Goal: Information Seeking & Learning: Learn about a topic

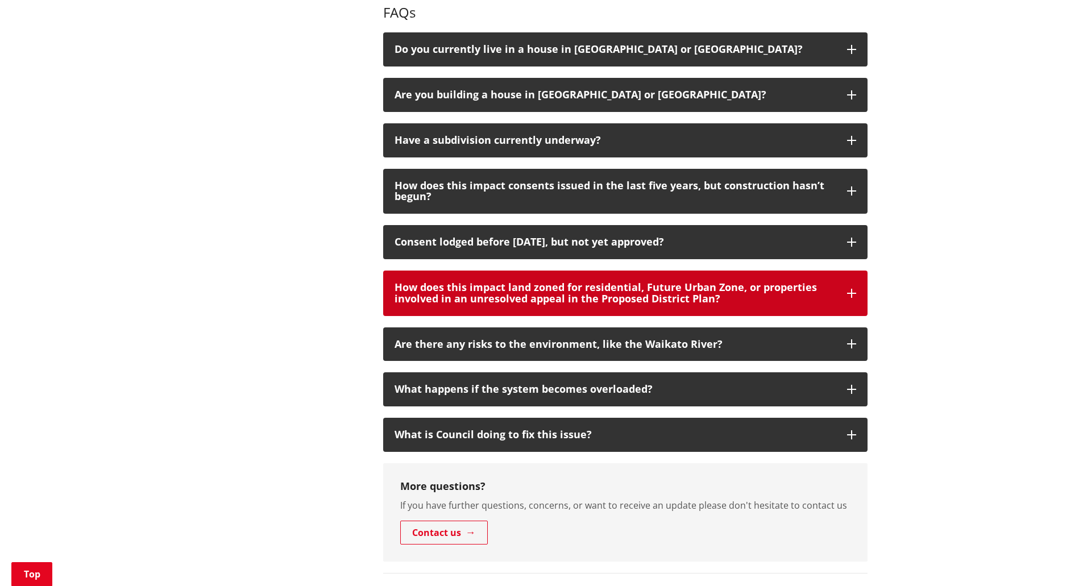
scroll to position [111, 0]
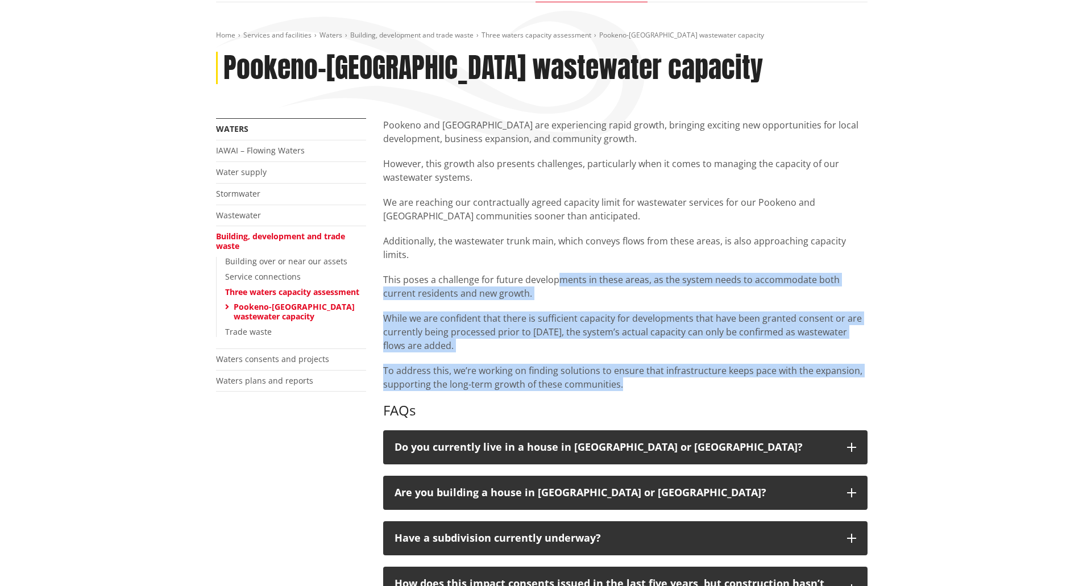
drag, startPoint x: 559, startPoint y: 279, endPoint x: 628, endPoint y: 383, distance: 124.6
click at [628, 383] on div "Pookeno and [GEOGRAPHIC_DATA] are experiencing rapid growth, bringing exciting …" at bounding box center [625, 254] width 485 height 273
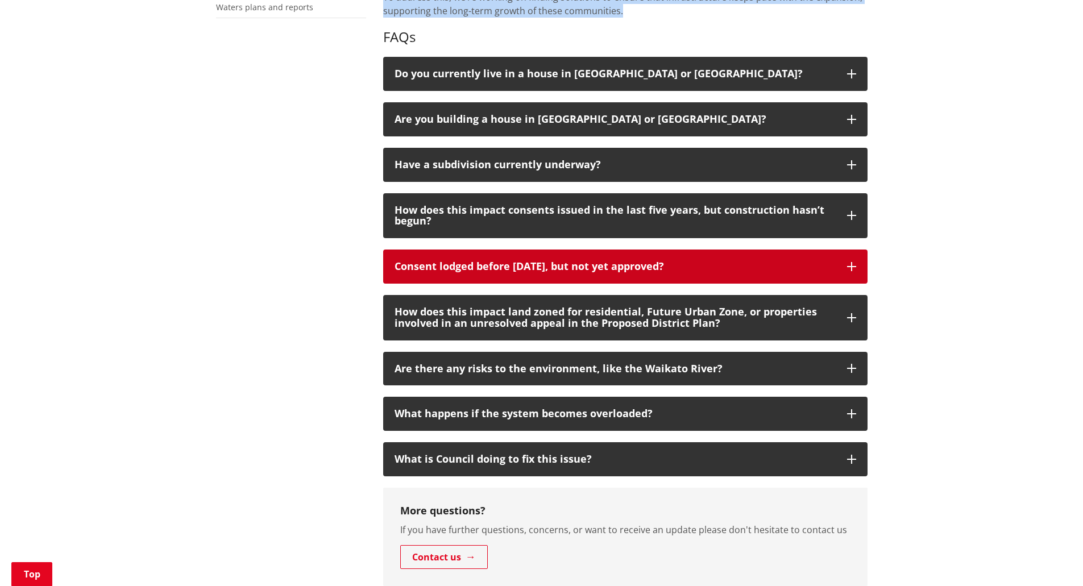
scroll to position [566, 0]
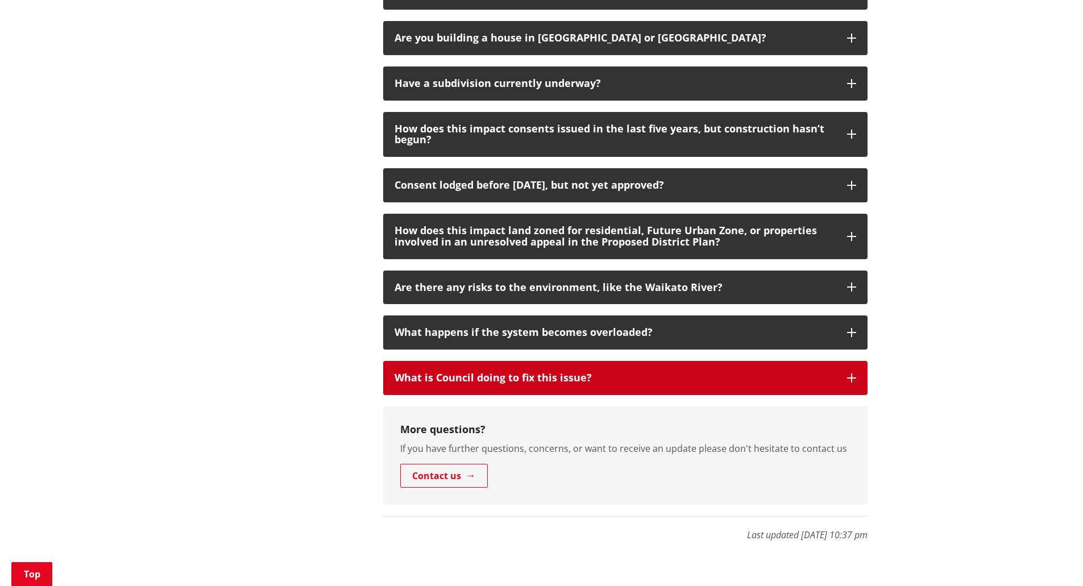
click at [603, 372] on button "What is Council doing to fix this issue?" at bounding box center [625, 378] width 485 height 34
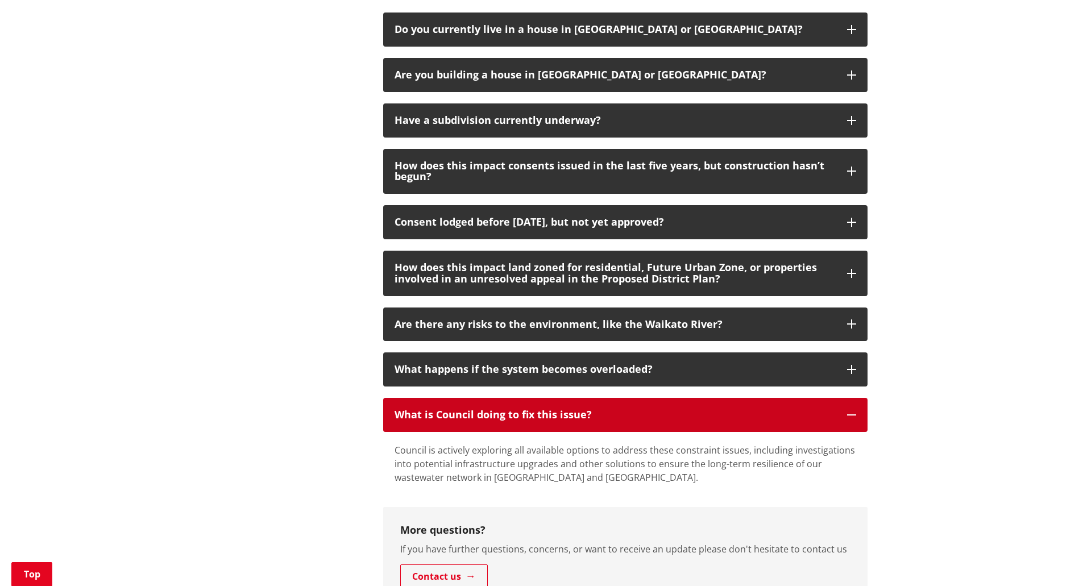
scroll to position [510, 0]
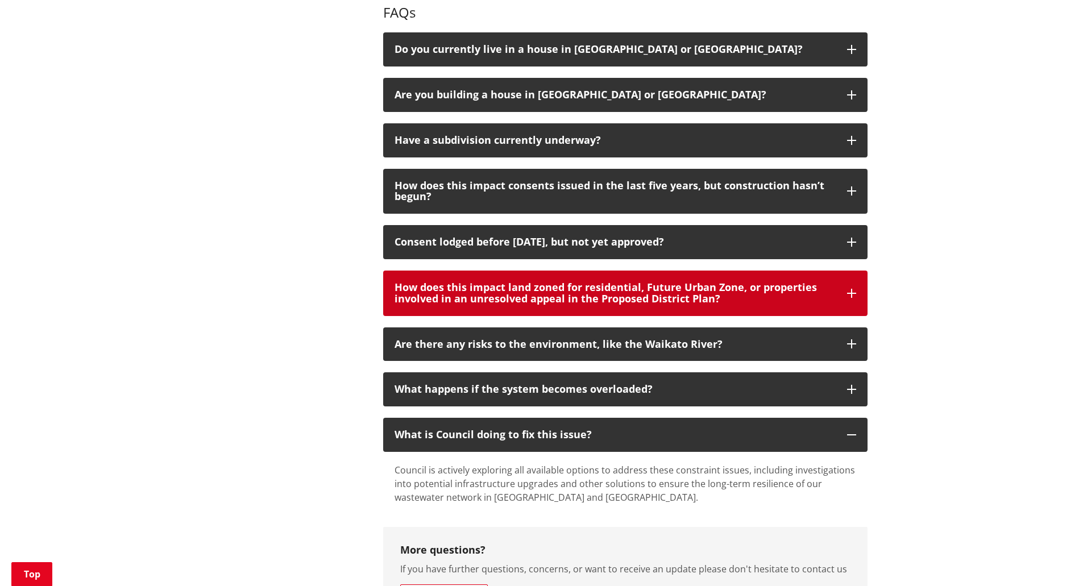
click at [691, 284] on div "How does this impact land zoned for residential, Future Urban Zone, or properti…" at bounding box center [615, 293] width 441 height 23
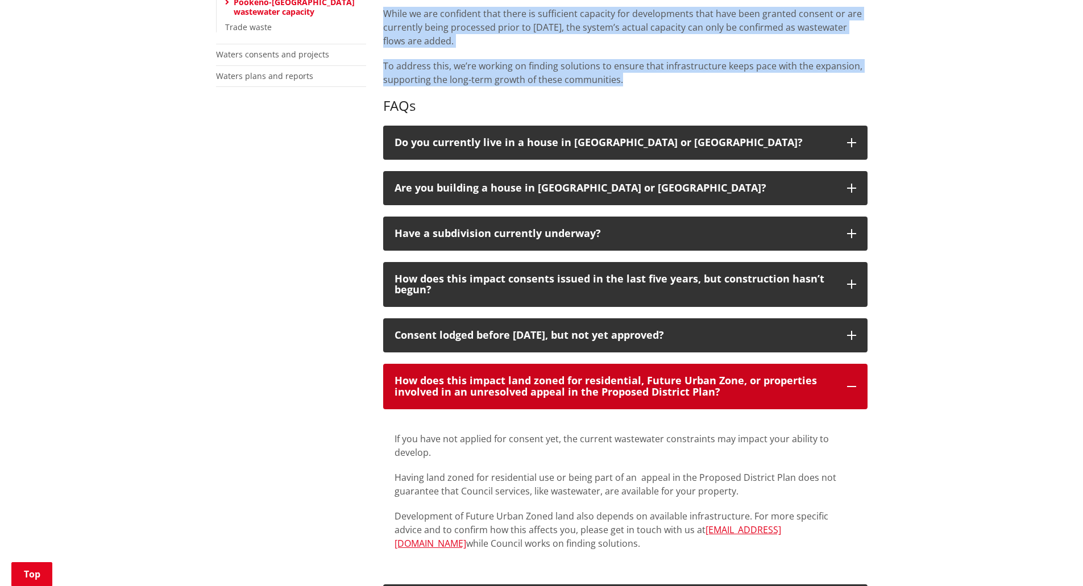
scroll to position [396, 0]
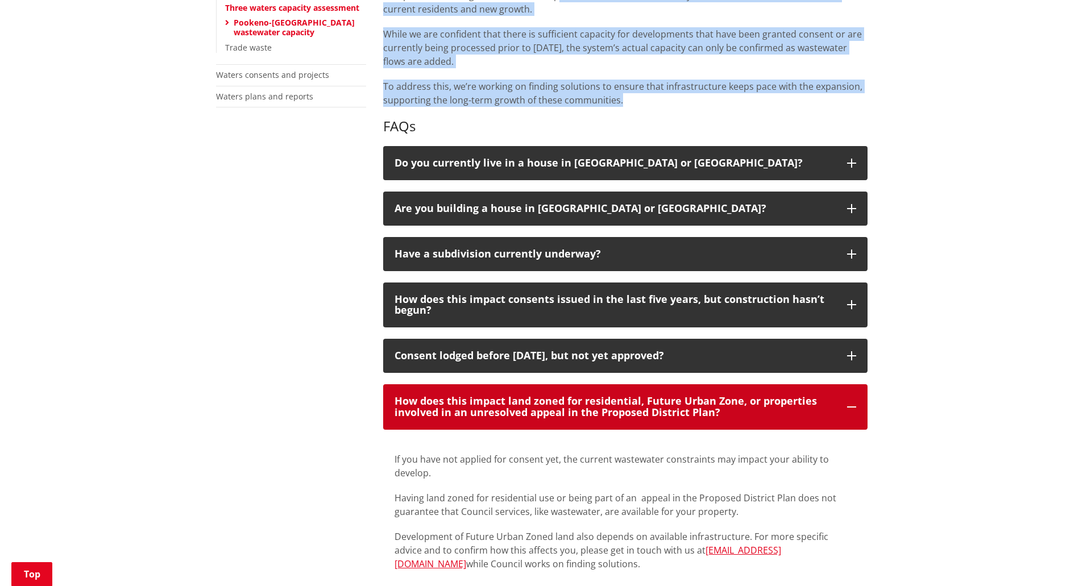
click at [663, 392] on button "How does this impact land zoned for residential, Future Urban Zone, or properti…" at bounding box center [625, 406] width 485 height 45
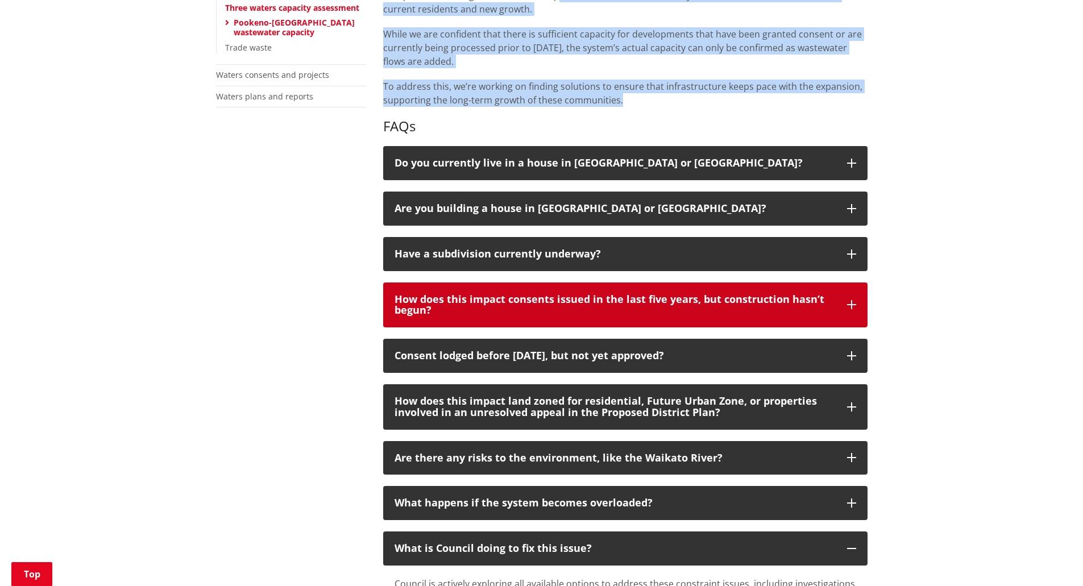
click at [664, 300] on div "How does this impact consents issued in the last five years, but construction h…" at bounding box center [615, 305] width 441 height 23
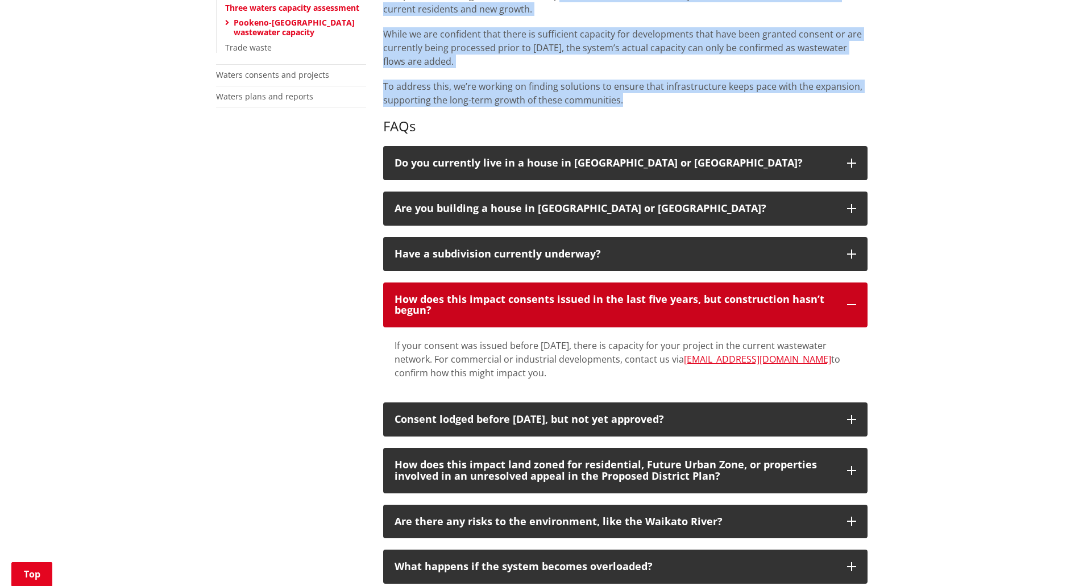
click at [664, 300] on div "How does this impact consents issued in the last five years, but construction h…" at bounding box center [615, 305] width 441 height 23
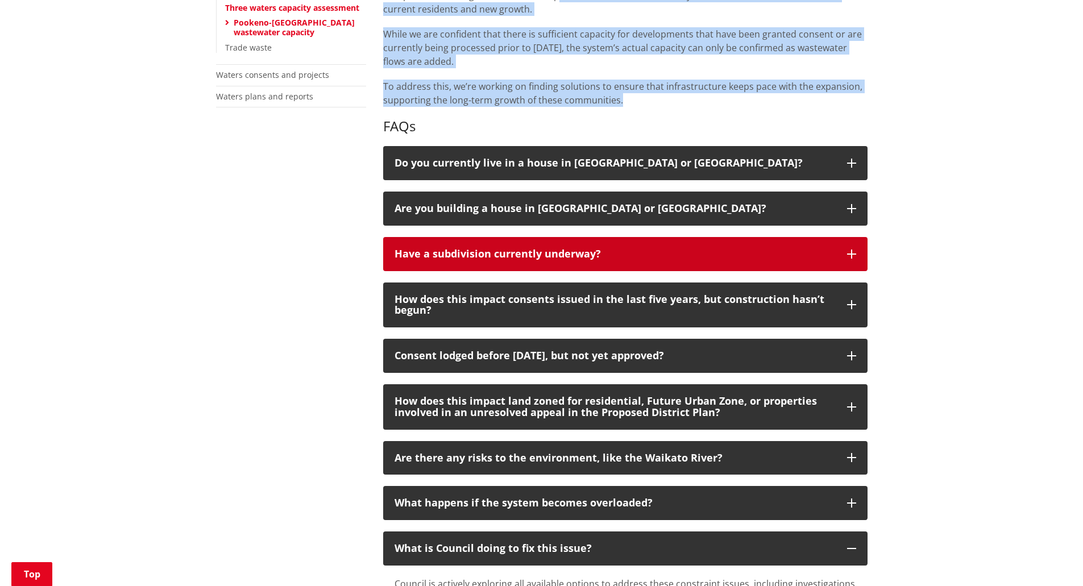
click at [659, 247] on button "Have a subdivision currently underway?" at bounding box center [625, 254] width 485 height 34
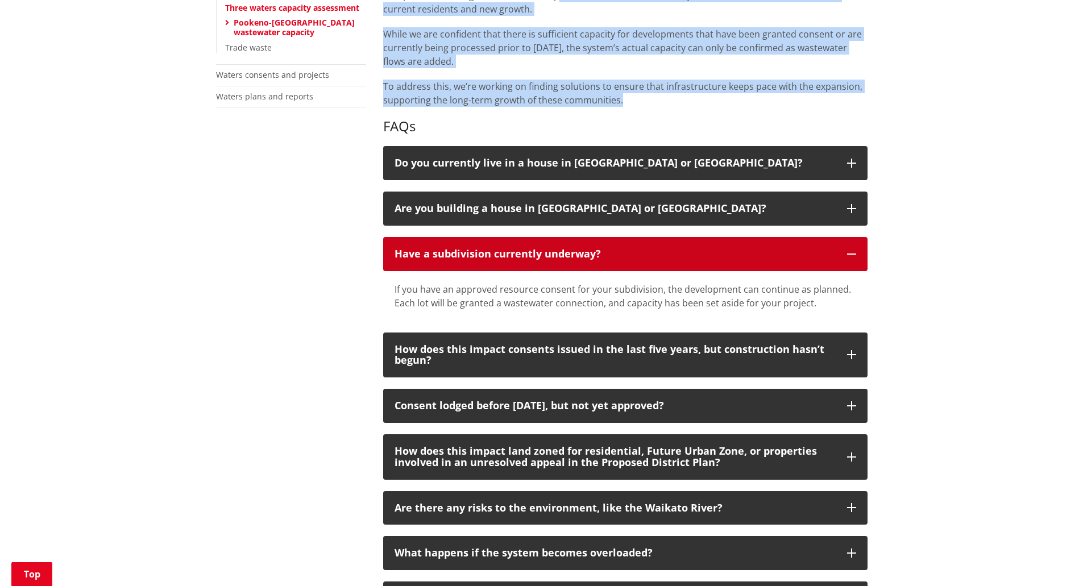
click at [659, 247] on button "Have a subdivision currently underway?" at bounding box center [625, 254] width 485 height 34
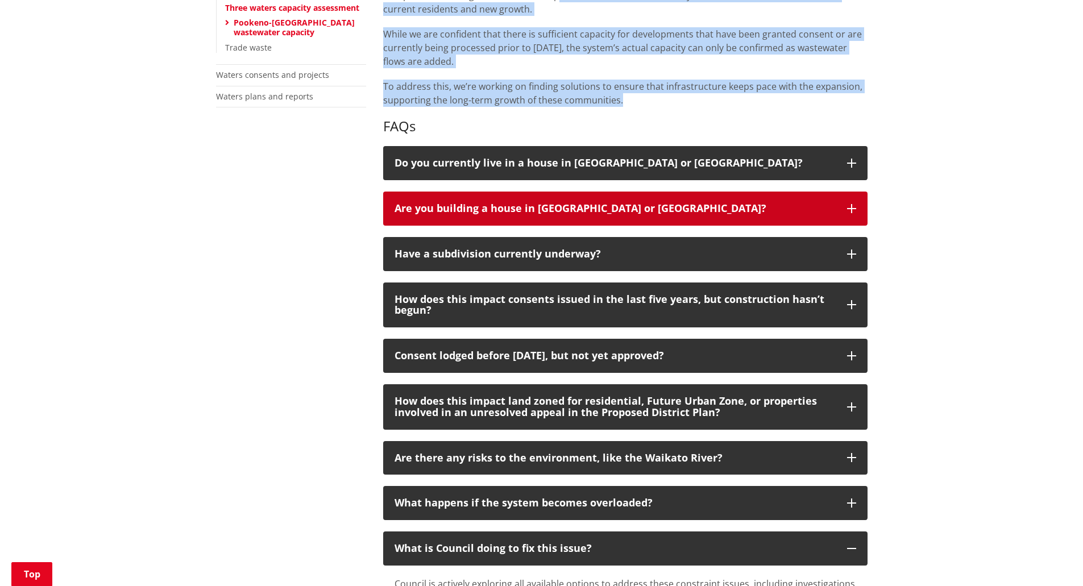
click at [662, 205] on div "Are you building a house in [GEOGRAPHIC_DATA] or [GEOGRAPHIC_DATA]?" at bounding box center [615, 208] width 441 height 11
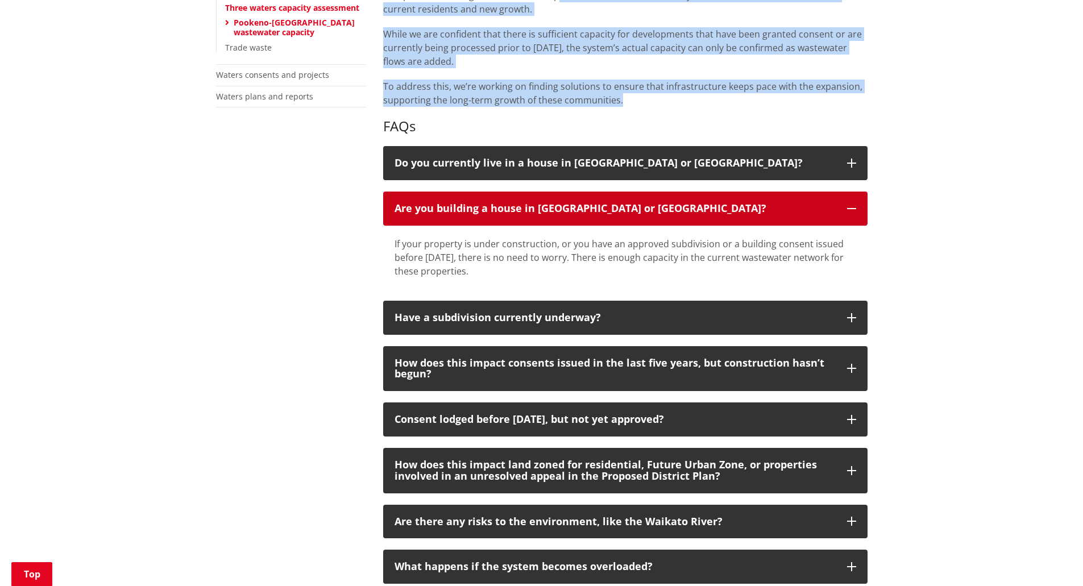
click at [662, 205] on div "Are you building a house in [GEOGRAPHIC_DATA] or [GEOGRAPHIC_DATA]?" at bounding box center [615, 208] width 441 height 11
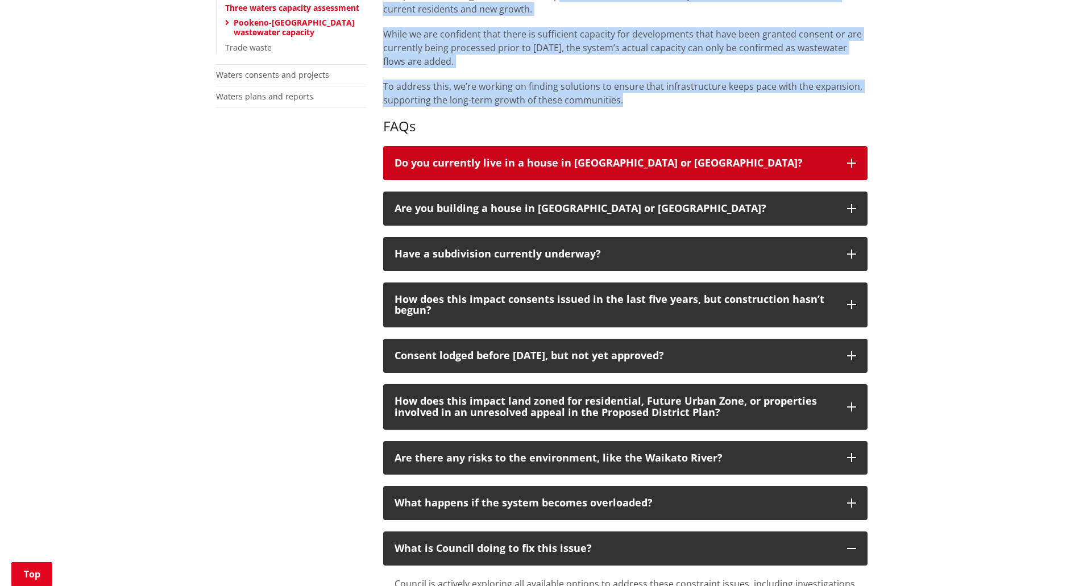
click at [668, 165] on div "Do you currently live in a house in [GEOGRAPHIC_DATA] or [GEOGRAPHIC_DATA]?" at bounding box center [615, 163] width 441 height 11
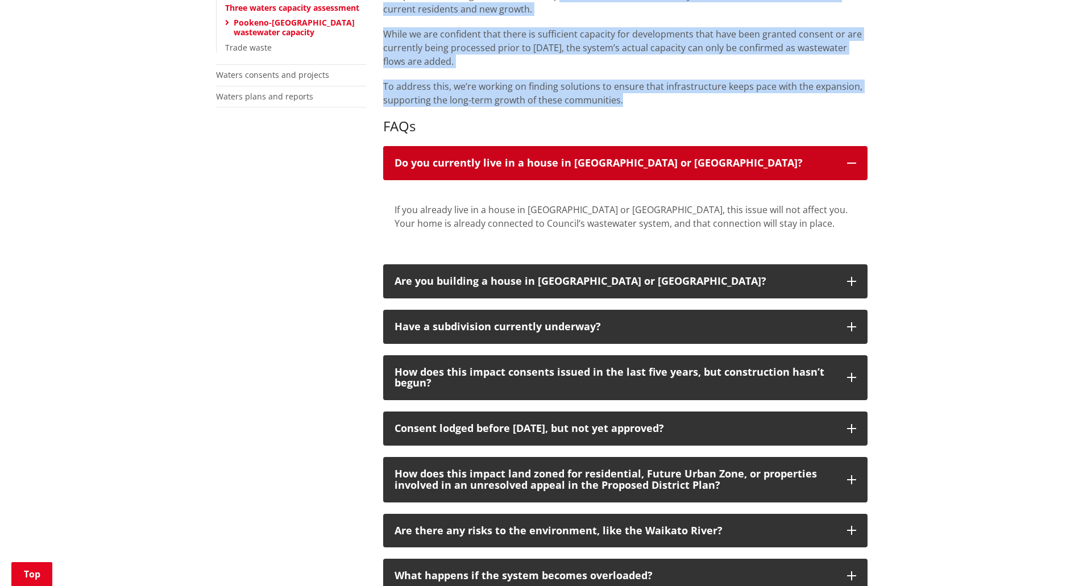
click at [668, 165] on div "Do you currently live in a house in [GEOGRAPHIC_DATA] or [GEOGRAPHIC_DATA]?" at bounding box center [615, 163] width 441 height 11
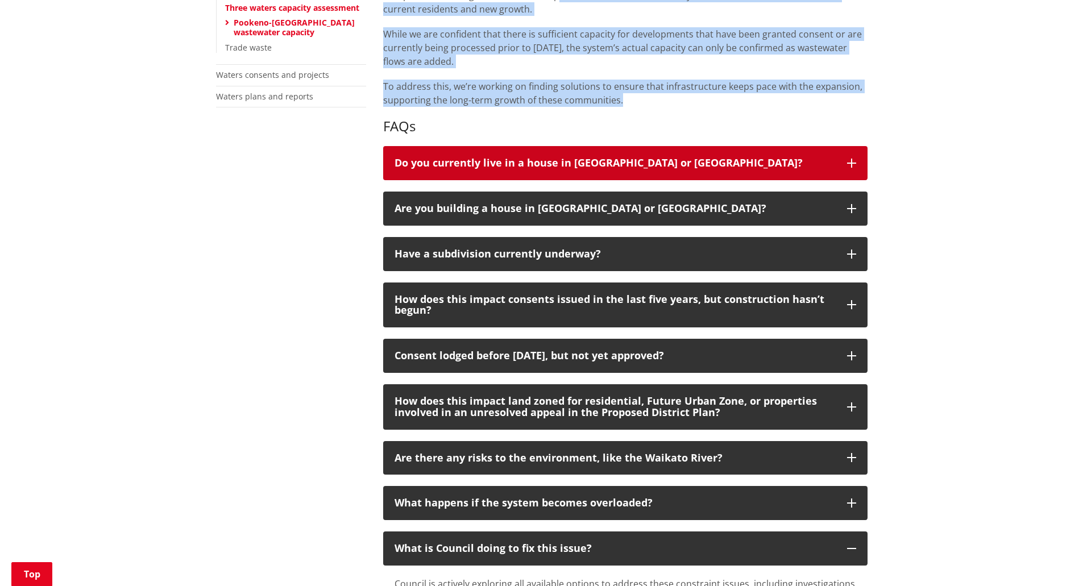
click at [629, 163] on div "Do you currently live in a house in [GEOGRAPHIC_DATA] or [GEOGRAPHIC_DATA]?" at bounding box center [615, 163] width 441 height 11
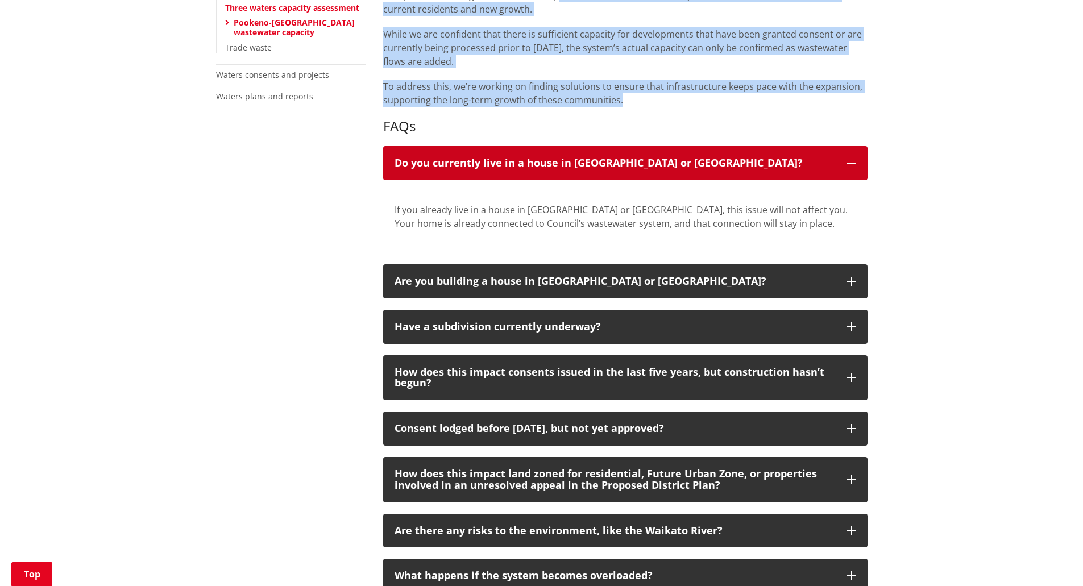
click at [606, 169] on button "Do you currently live in a house in [GEOGRAPHIC_DATA] or [GEOGRAPHIC_DATA]?" at bounding box center [625, 163] width 485 height 34
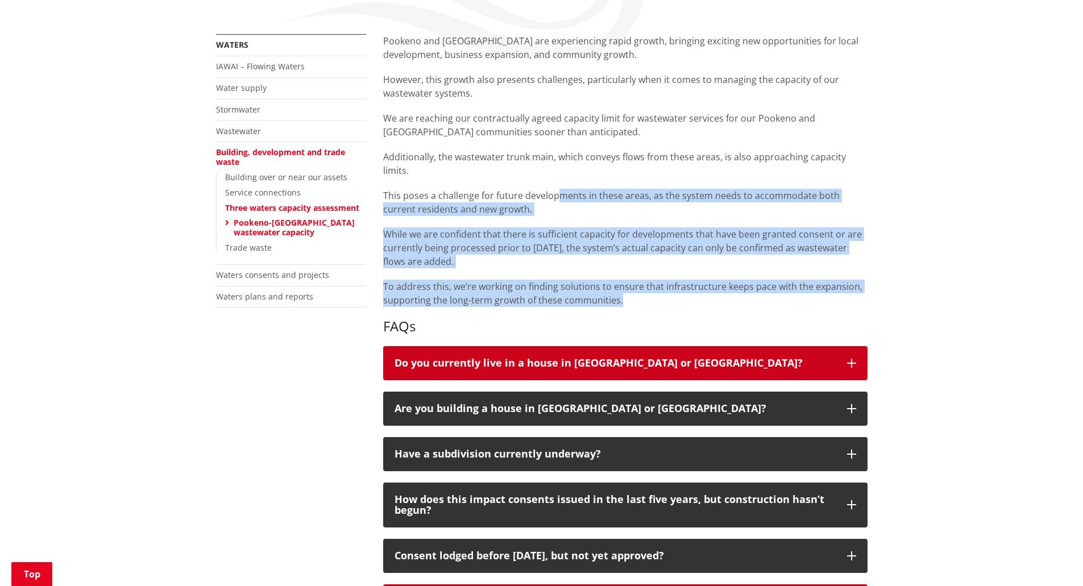
scroll to position [111, 0]
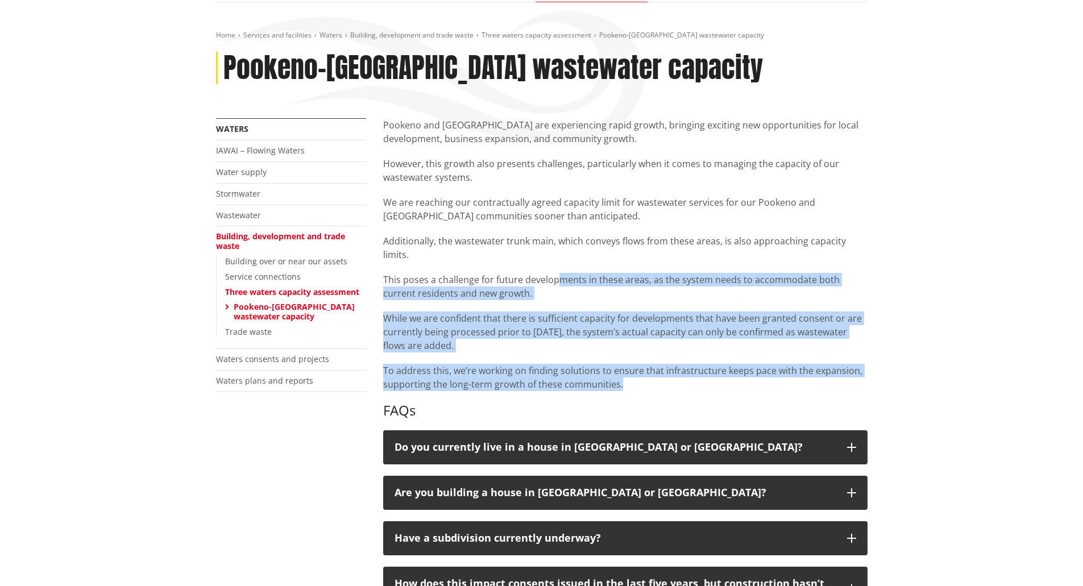
click at [737, 325] on p "While we are confident that there is sufficient capacity for developments that …" at bounding box center [625, 332] width 485 height 41
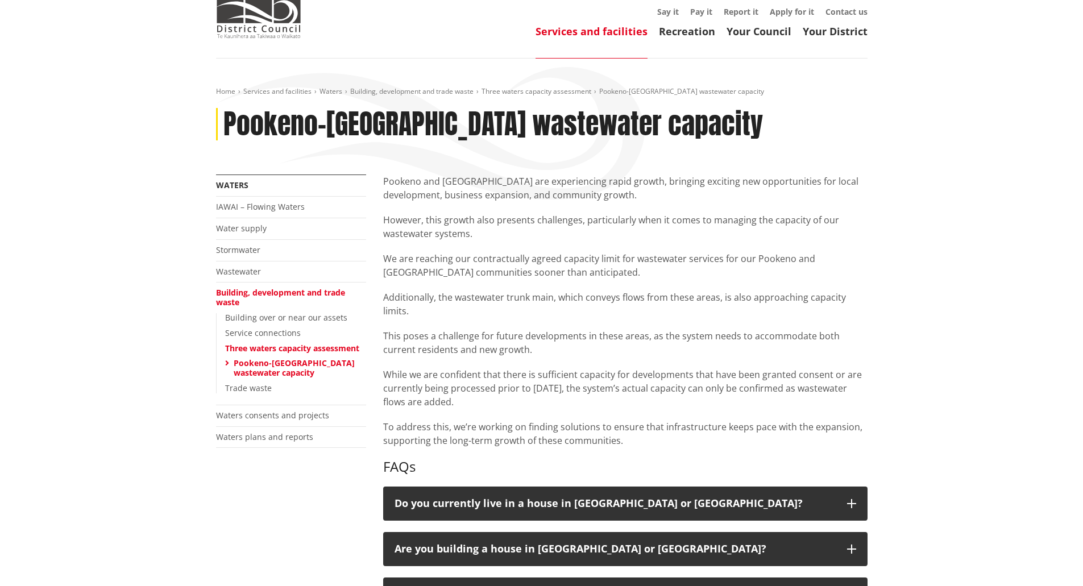
scroll to position [0, 0]
